Goal: Information Seeking & Learning: Learn about a topic

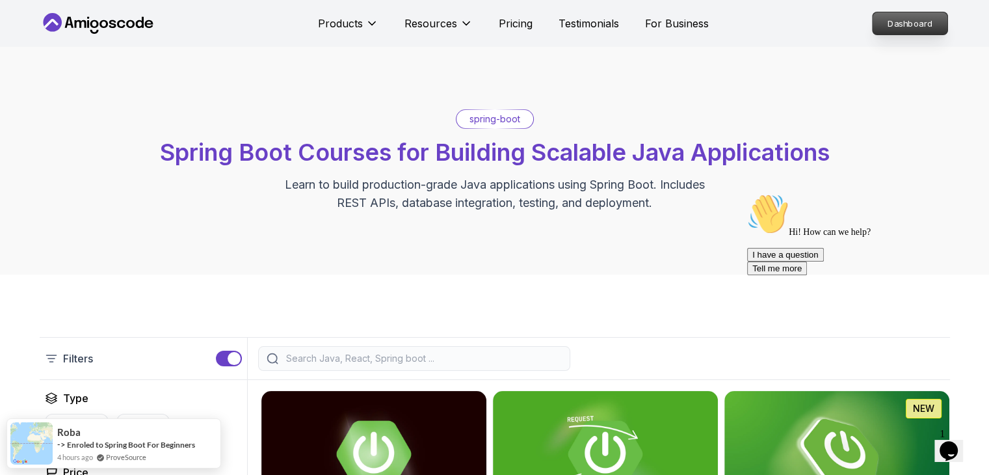
click at [895, 23] on p "Dashboard" at bounding box center [910, 23] width 75 height 22
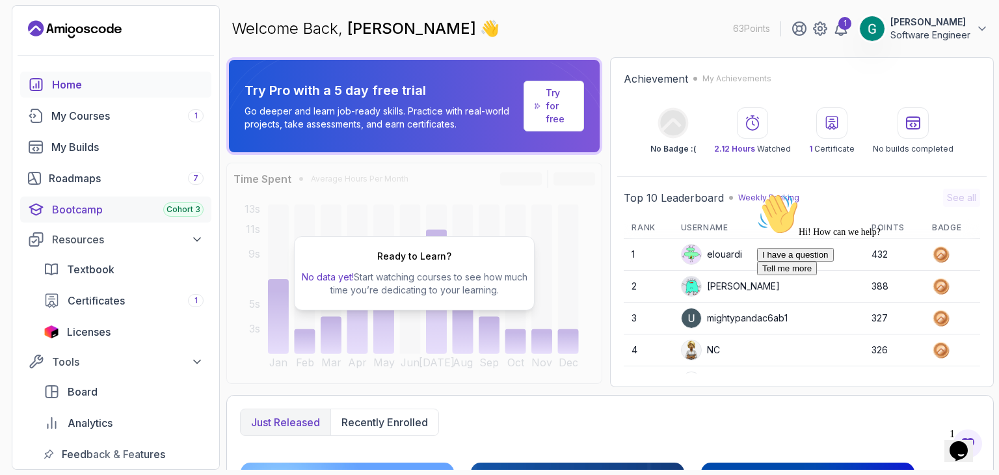
click at [78, 206] on div "Bootcamp Cohort 3" at bounding box center [128, 210] width 152 height 16
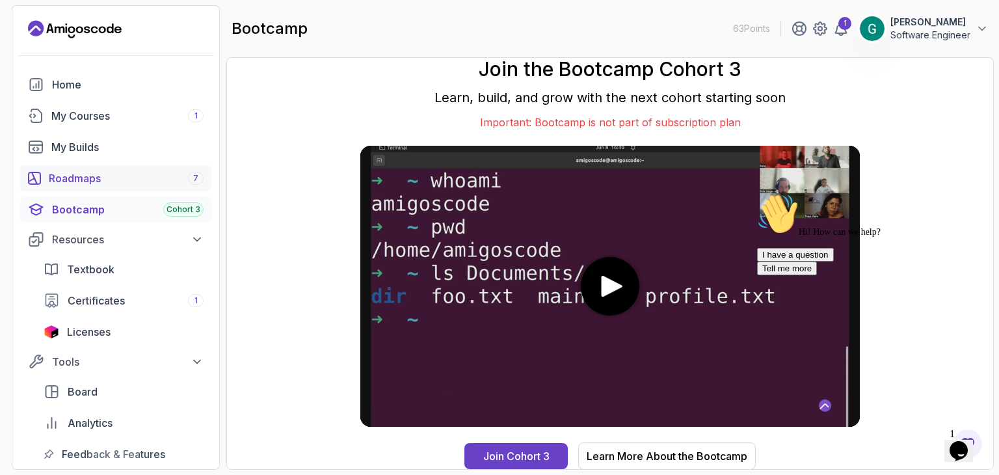
click at [60, 187] on link "Roadmaps 7" at bounding box center [115, 178] width 191 height 26
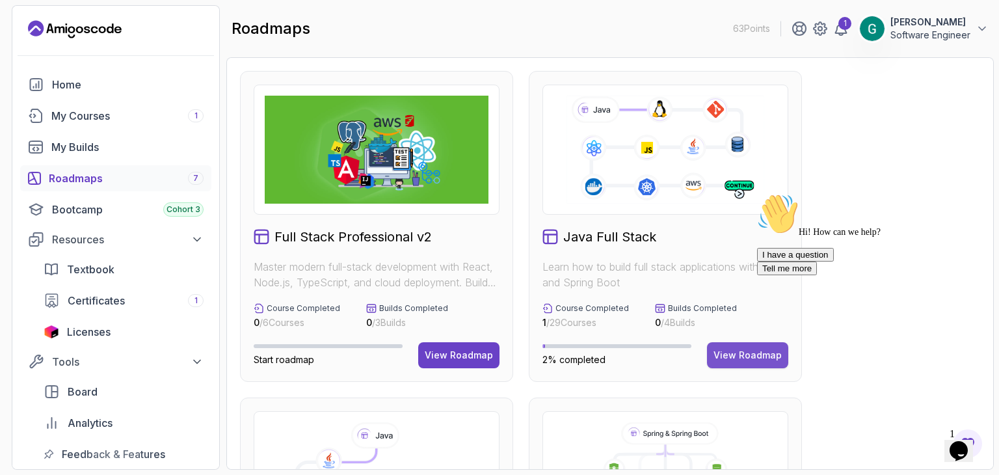
click at [744, 346] on button "View Roadmap" at bounding box center [747, 355] width 81 height 26
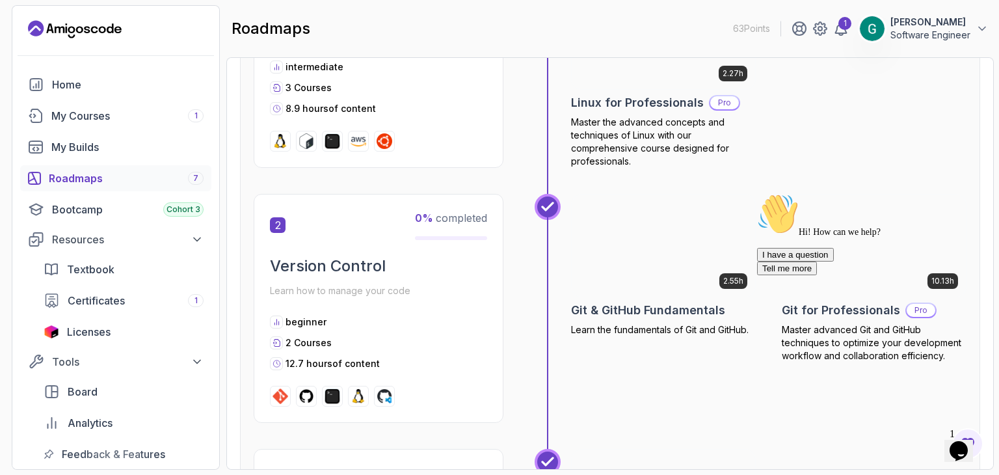
scroll to position [585, 0]
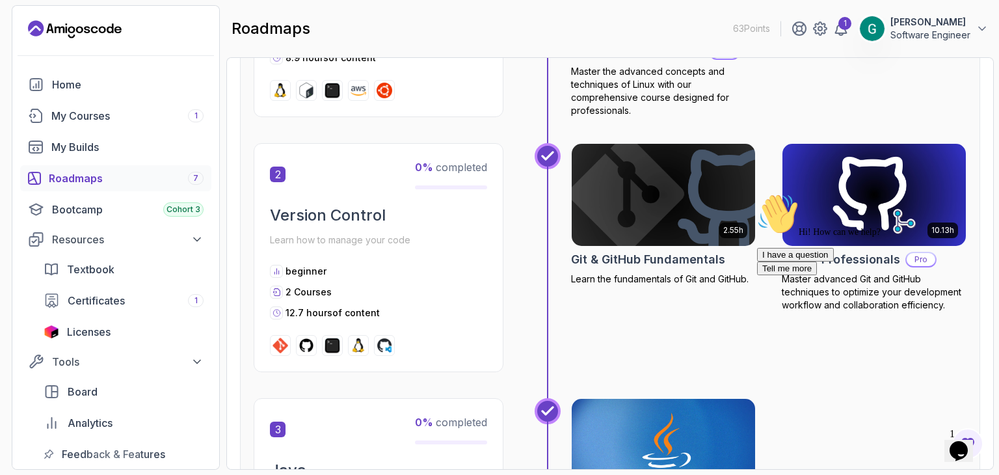
click at [286, 216] on h2 "Version Control" at bounding box center [378, 215] width 217 height 21
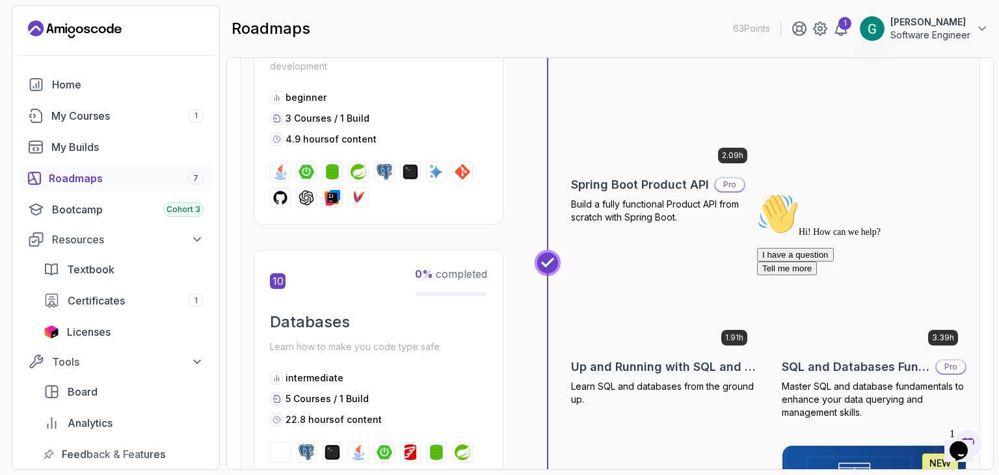
scroll to position [2666, 0]
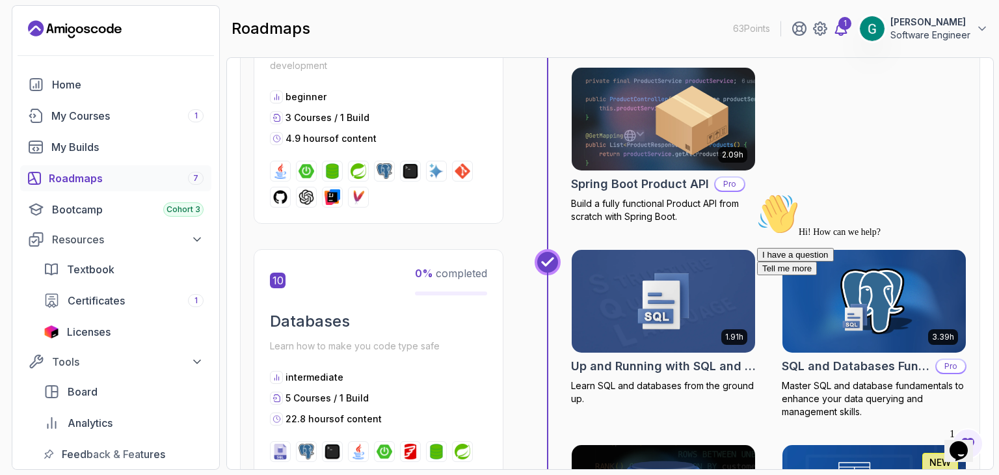
click at [846, 27] on div "1" at bounding box center [844, 23] width 13 height 13
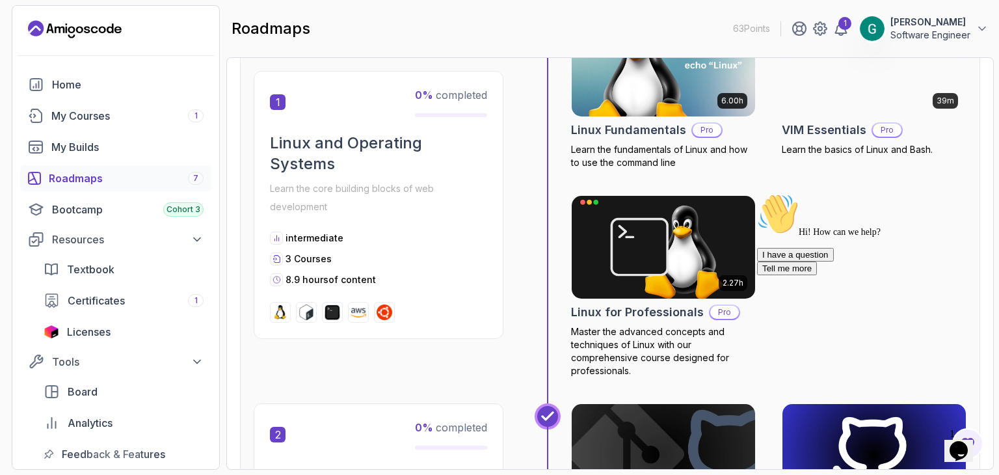
scroll to position [455, 0]
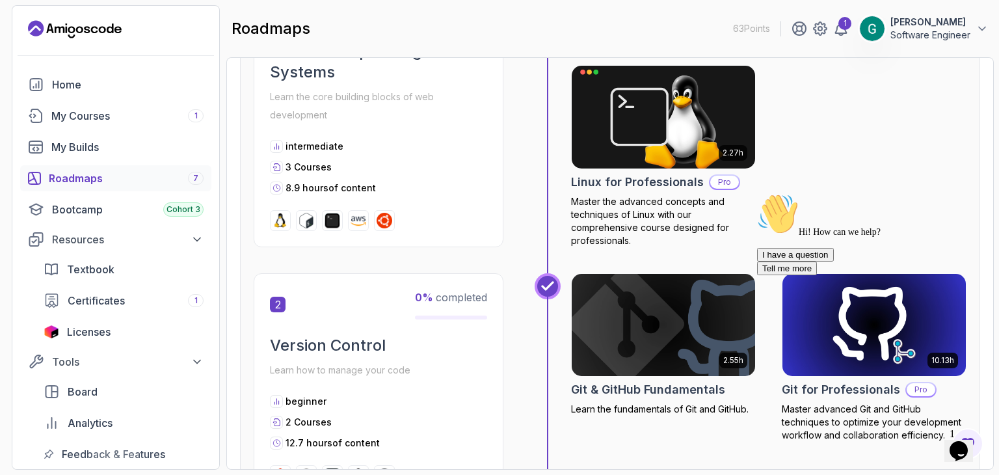
click at [965, 441] on icon "Chat widget" at bounding box center [959, 451] width 18 height 20
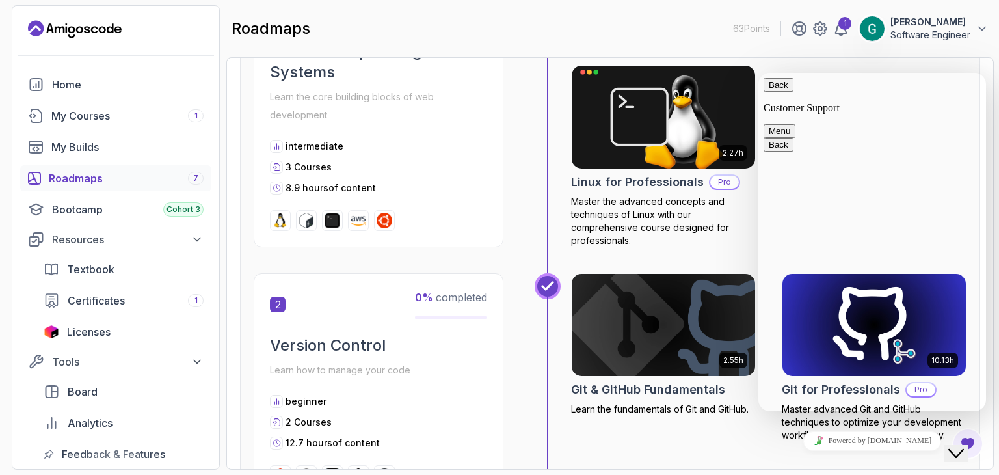
click at [964, 445] on icon "Close Chat This icon closes the chat window." at bounding box center [956, 453] width 16 height 16
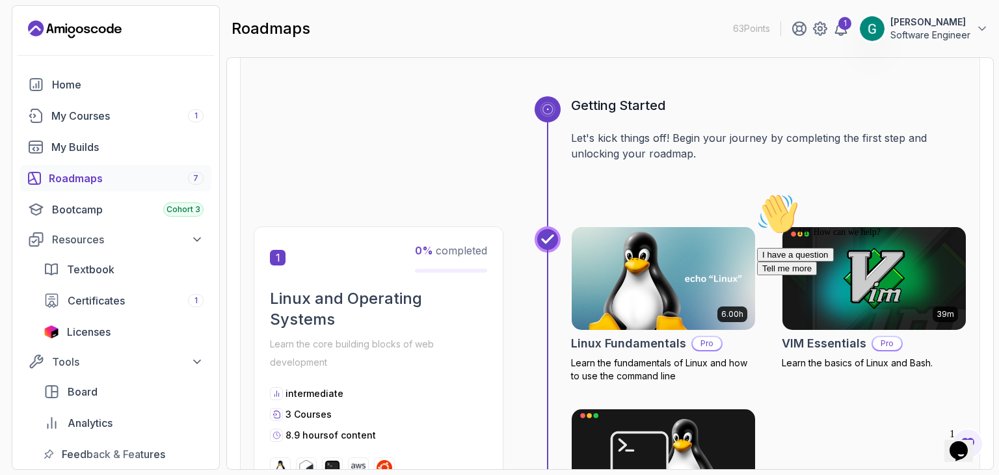
scroll to position [0, 0]
